Goal: Navigation & Orientation: Find specific page/section

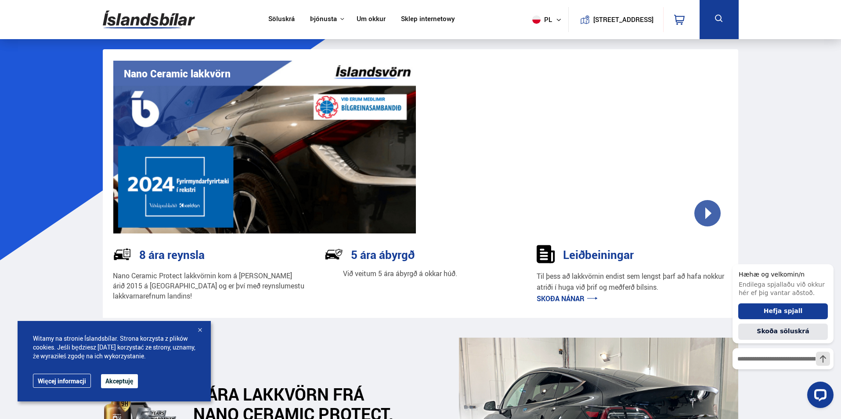
click at [580, 296] on link "Skoða nánar" at bounding box center [567, 299] width 61 height 10
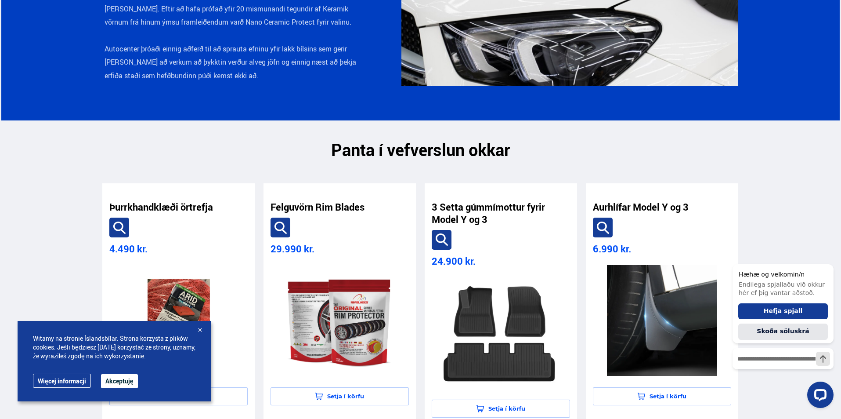
scroll to position [1626, 0]
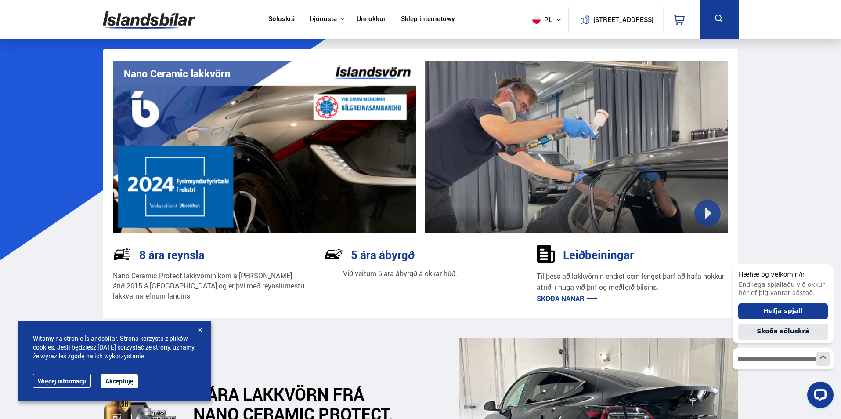
click at [280, 19] on link "Söluskrá" at bounding box center [281, 19] width 26 height 9
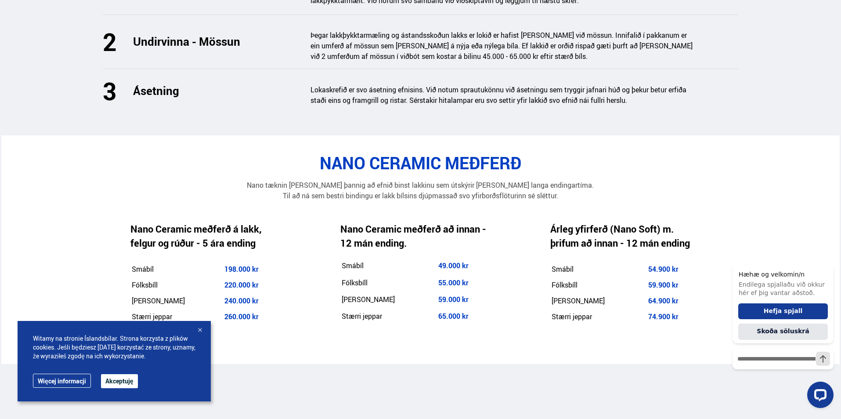
scroll to position [1099, 0]
